Goal: Task Accomplishment & Management: Use online tool/utility

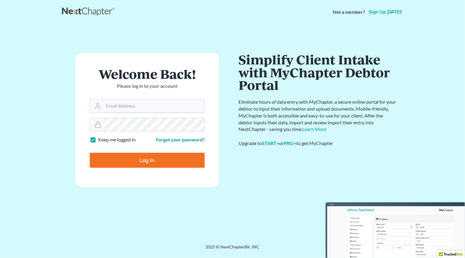
type input "[PERSON_NAME][EMAIL_ADDRESS][DOMAIN_NAME]"
click at [137, 154] on input "Log In" at bounding box center [147, 160] width 115 height 15
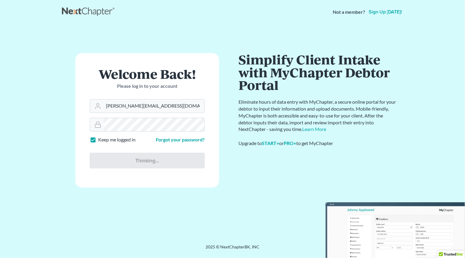
type input "Thinking..."
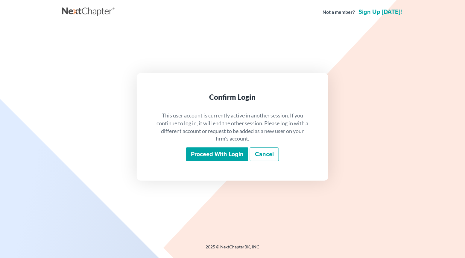
click at [232, 147] on input "Proceed with login" at bounding box center [217, 154] width 62 height 14
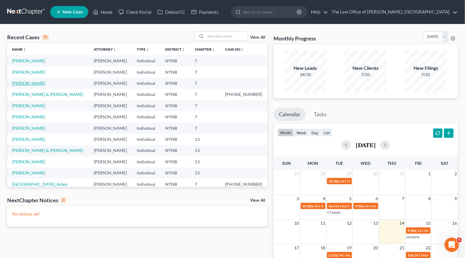
click at [28, 84] on link "[PERSON_NAME]" at bounding box center [28, 83] width 33 height 5
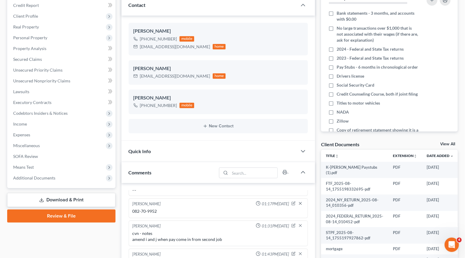
scroll to position [356, 0]
click at [453, 142] on link "View All" at bounding box center [448, 144] width 15 height 4
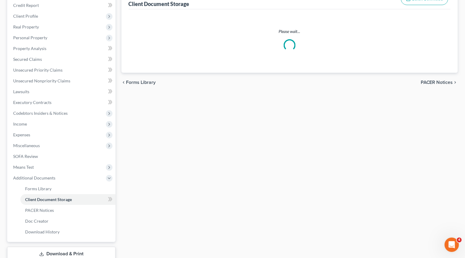
scroll to position [38, 0]
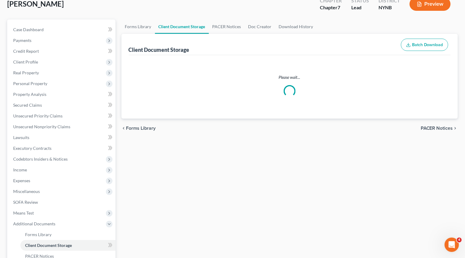
select select "1"
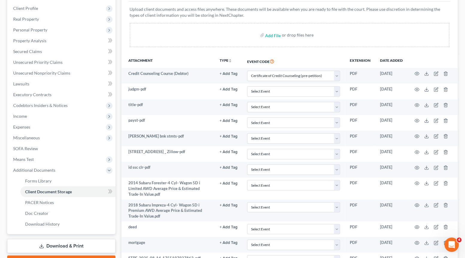
scroll to position [91, 0]
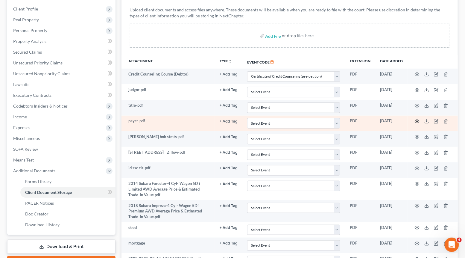
click at [416, 120] on icon "button" at bounding box center [417, 121] width 4 height 3
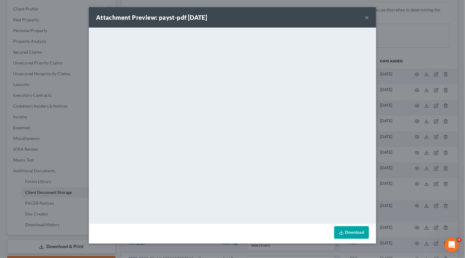
click at [413, 110] on div "Attachment Preview: payst-pdf [DATE] × <object ng-attr-data='[URL][DOMAIN_NAME]…" at bounding box center [232, 129] width 465 height 258
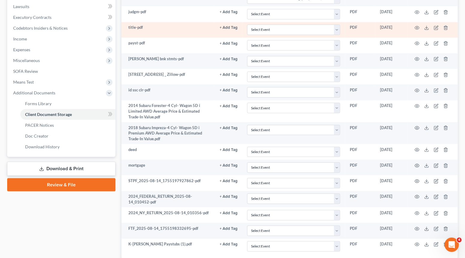
scroll to position [211, 0]
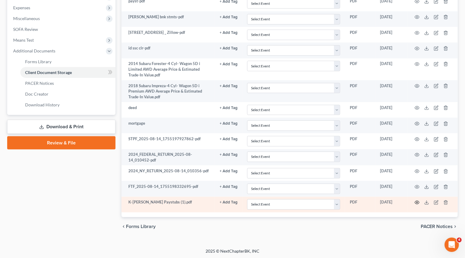
click at [418, 201] on icon "button" at bounding box center [417, 202] width 5 height 5
